Goal: Find specific page/section: Find specific page/section

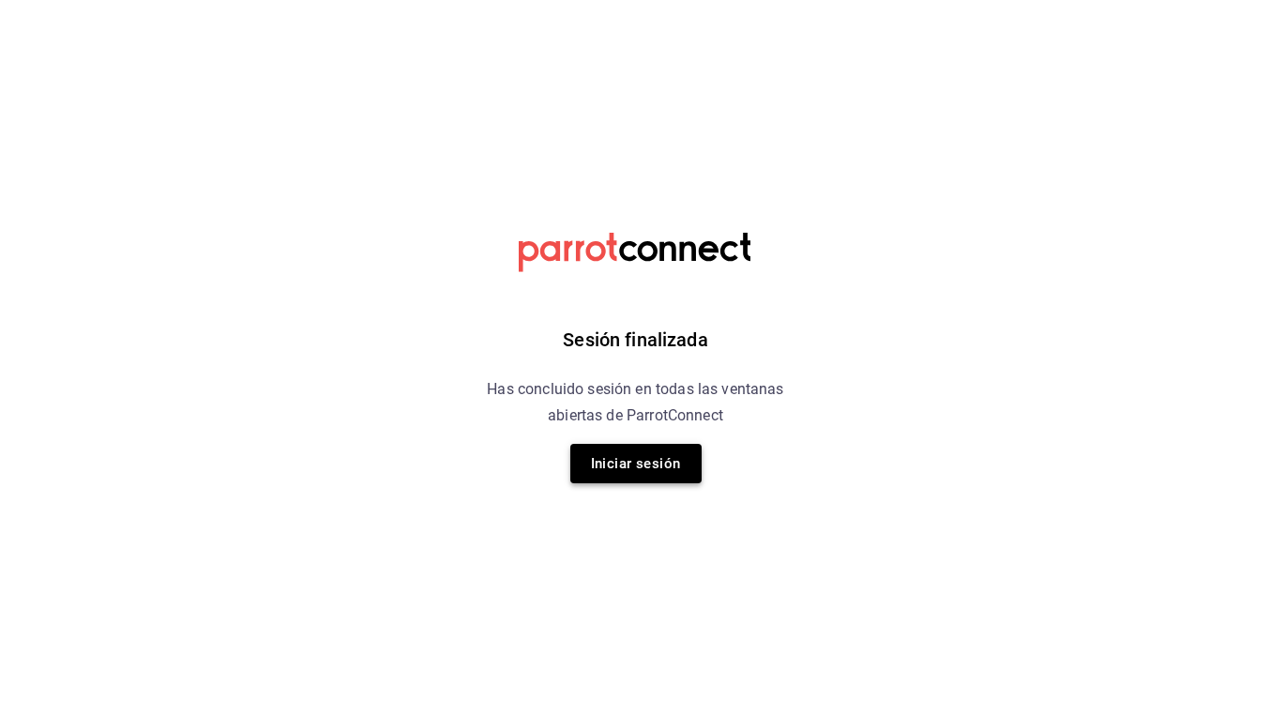
click at [661, 456] on button "Iniciar sesión" at bounding box center [635, 463] width 131 height 39
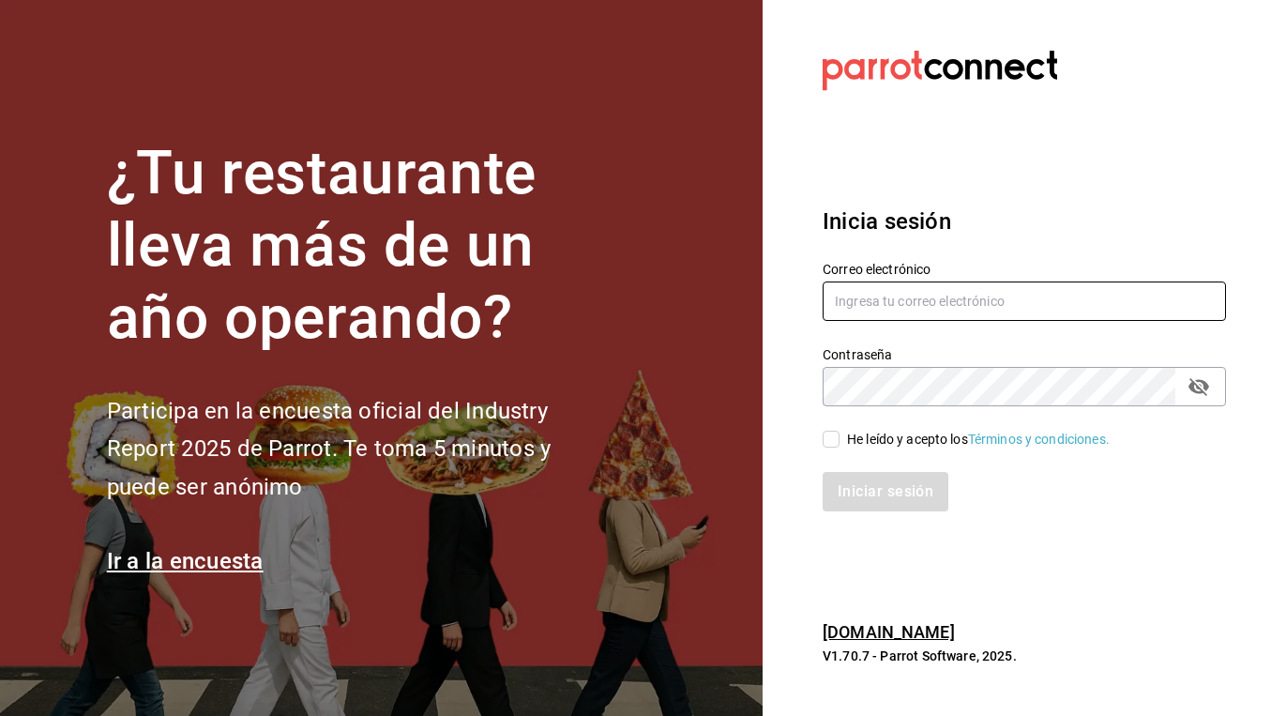
click at [881, 305] on input "text" at bounding box center [1024, 300] width 403 height 39
type input "[EMAIL_ADDRESS][DOMAIN_NAME]"
click at [873, 439] on div "He leído y acepto los Términos y condiciones." at bounding box center [978, 440] width 263 height 20
click at [840, 439] on input "He leído y acepto los Términos y condiciones." at bounding box center [831, 439] width 17 height 17
checkbox input "true"
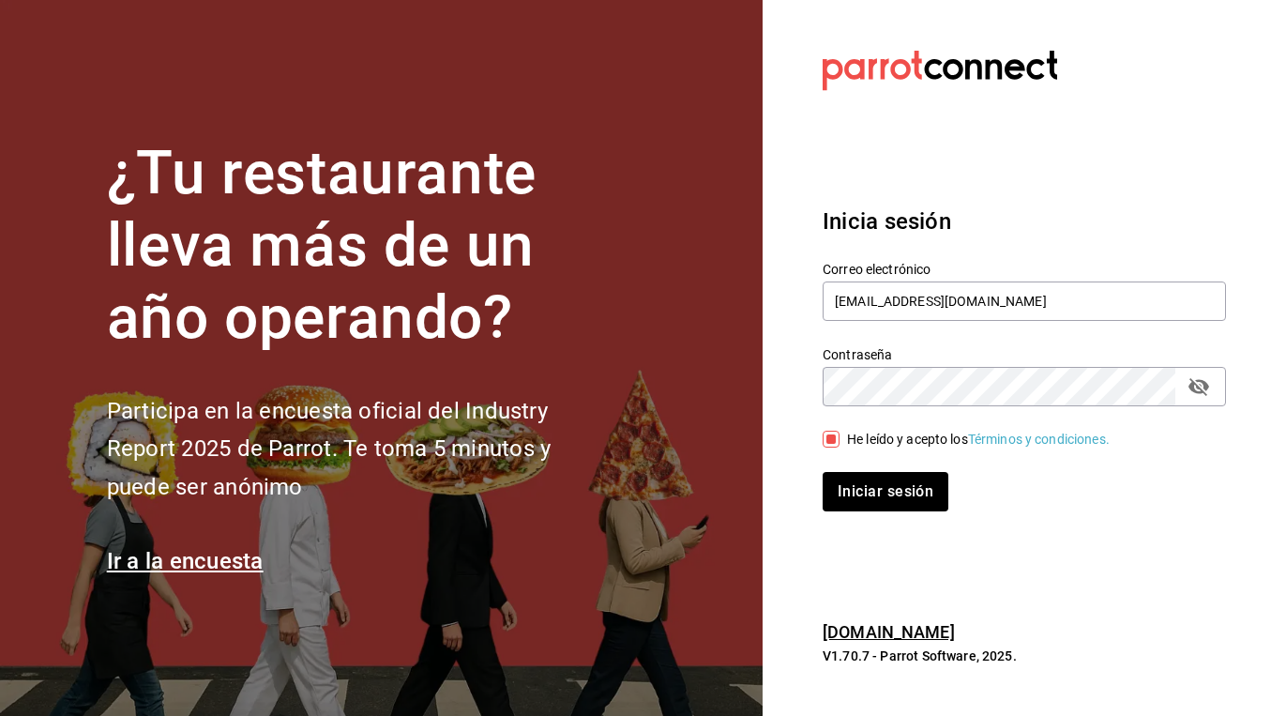
click at [859, 470] on div "Iniciar sesión" at bounding box center [1013, 480] width 426 height 62
click at [854, 494] on button "Iniciar sesión" at bounding box center [887, 491] width 128 height 39
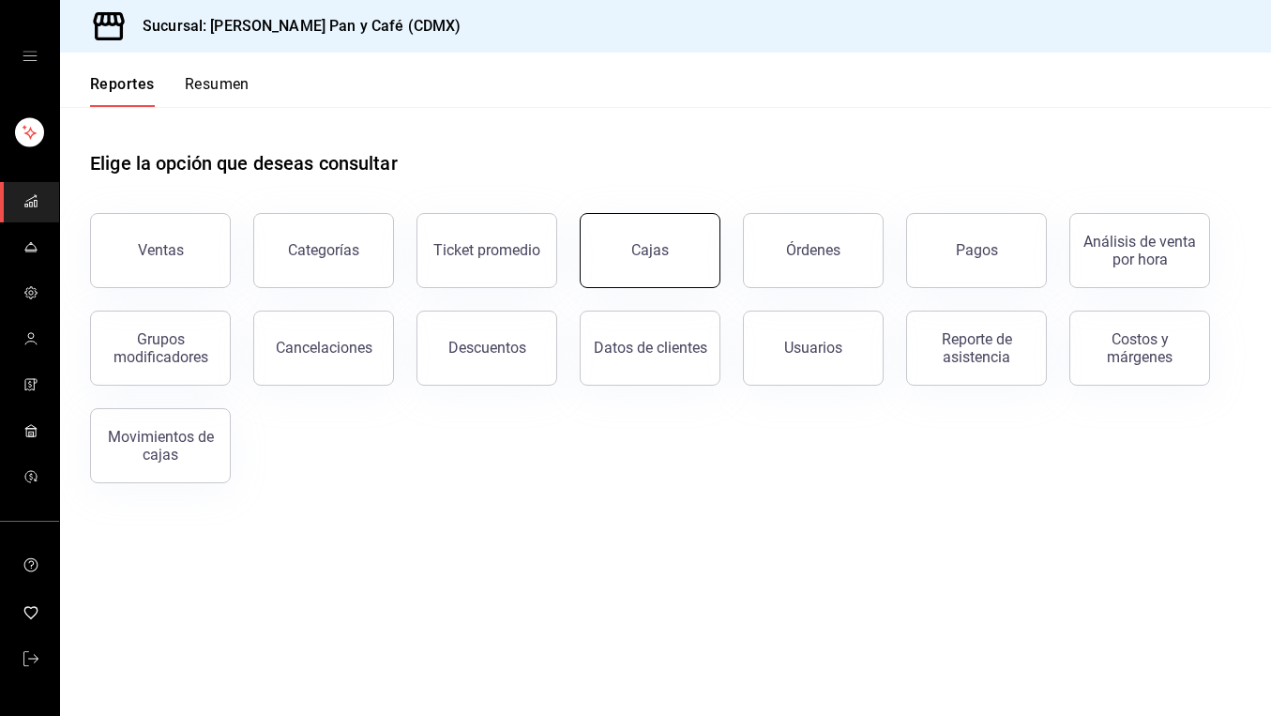
click at [670, 251] on link "Cajas" at bounding box center [650, 250] width 141 height 75
